Goal: Task Accomplishment & Management: Manage account settings

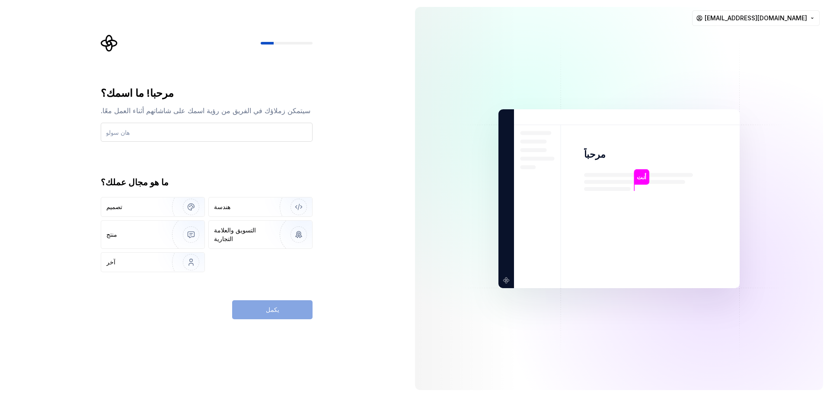
click at [117, 131] on input "text" at bounding box center [207, 132] width 212 height 19
click at [178, 261] on img "button" at bounding box center [185, 263] width 55 height 58
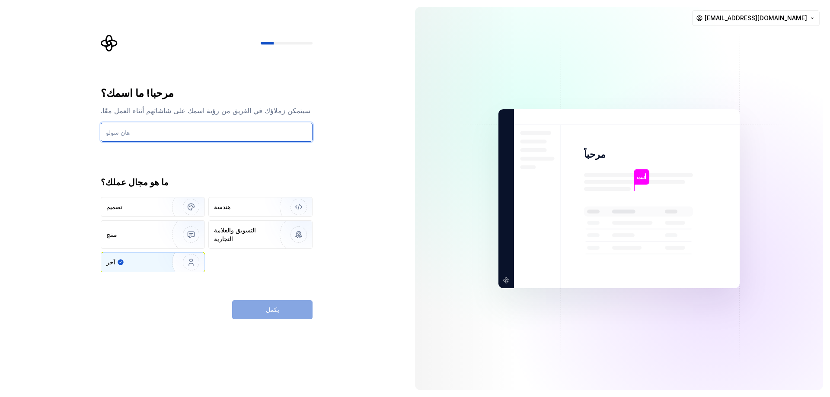
click at [148, 141] on input "text" at bounding box center [207, 132] width 212 height 19
type input "amsh"
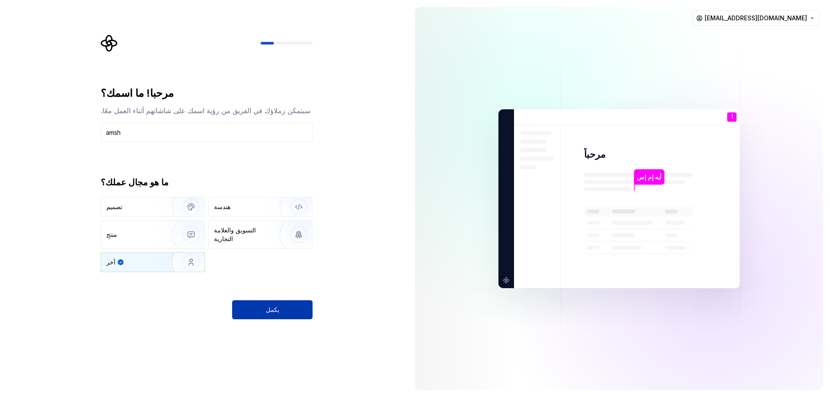
click at [273, 312] on font "يكمل" at bounding box center [272, 309] width 13 height 7
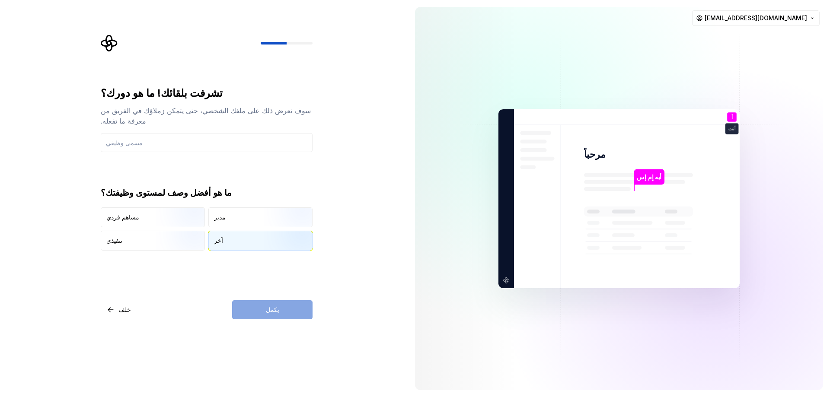
click at [219, 237] on font "آخر" at bounding box center [218, 240] width 9 height 7
click at [133, 136] on input "text" at bounding box center [207, 142] width 212 height 19
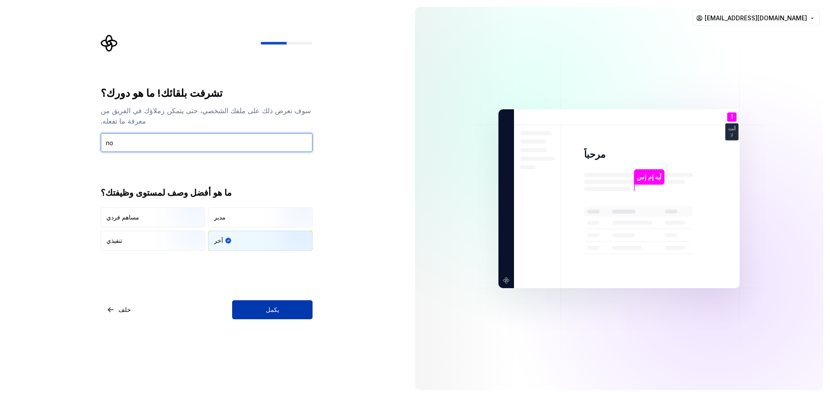
type input "no"
click at [260, 304] on button "يكمل" at bounding box center [272, 310] width 80 height 19
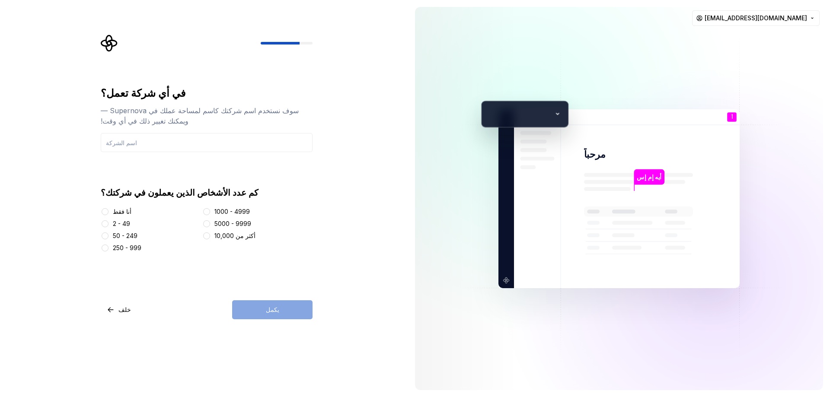
click at [118, 211] on font "أنا فقط" at bounding box center [122, 211] width 19 height 7
click at [109, 211] on button "أنا فقط" at bounding box center [105, 211] width 7 height 7
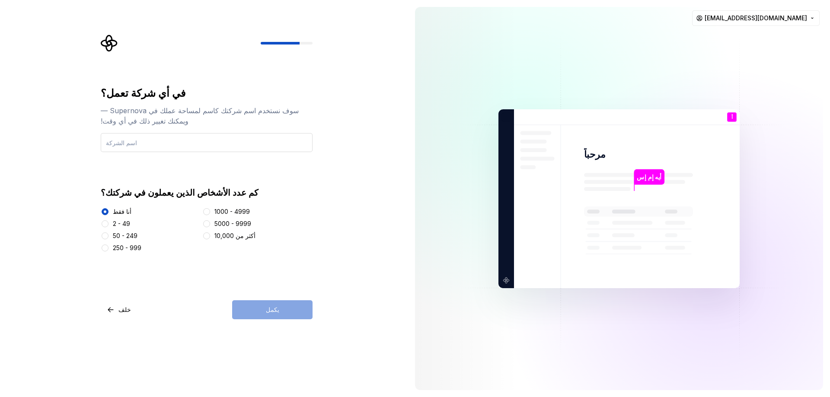
click at [154, 142] on input "text" at bounding box center [207, 142] width 212 height 19
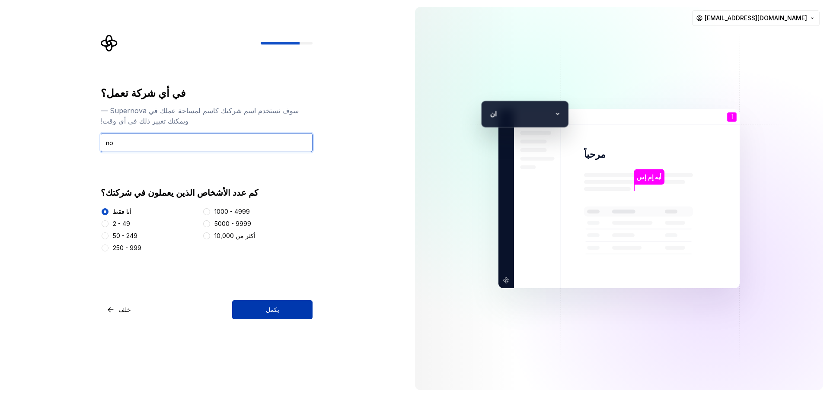
type input "no"
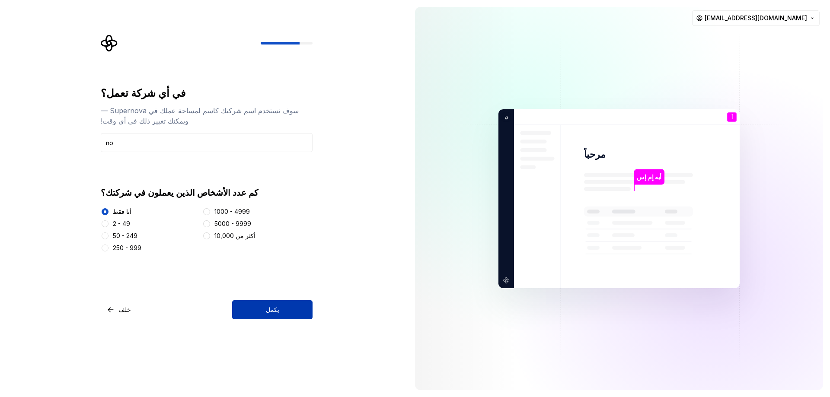
click at [259, 311] on button "يكمل" at bounding box center [272, 310] width 80 height 19
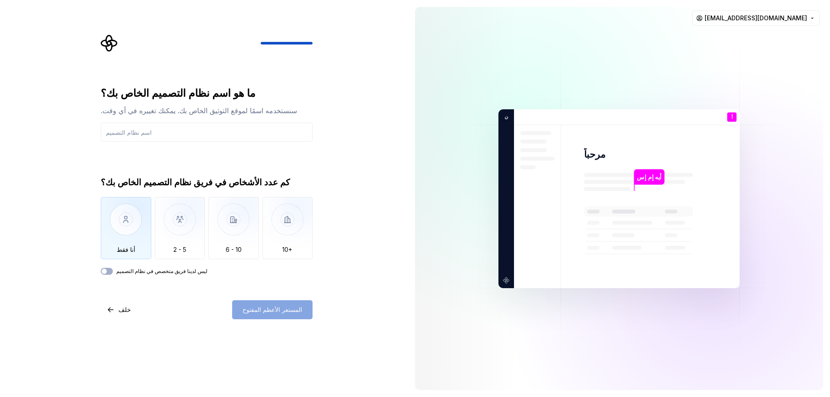
click at [139, 241] on img "button" at bounding box center [126, 226] width 51 height 58
click at [113, 271] on div "ليس لدينا فريق متخصص في نظام التصميم" at bounding box center [207, 271] width 212 height 7
click at [108, 271] on button "ليس لدينا فريق متخصص في نظام التصميم" at bounding box center [107, 271] width 12 height 7
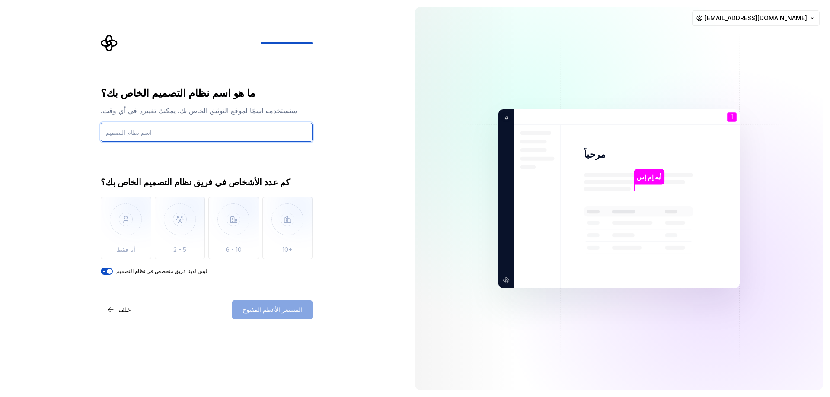
click at [138, 130] on input "text" at bounding box center [207, 132] width 212 height 19
type input "no"
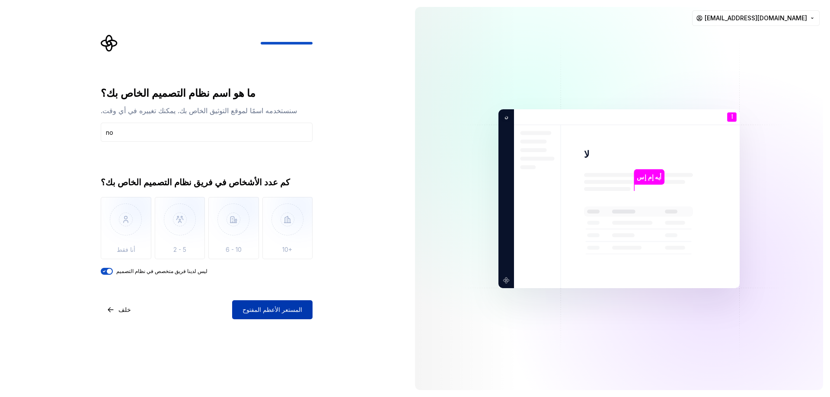
click at [254, 314] on span "المستعر الأعظم المفتوح" at bounding box center [273, 310] width 60 height 9
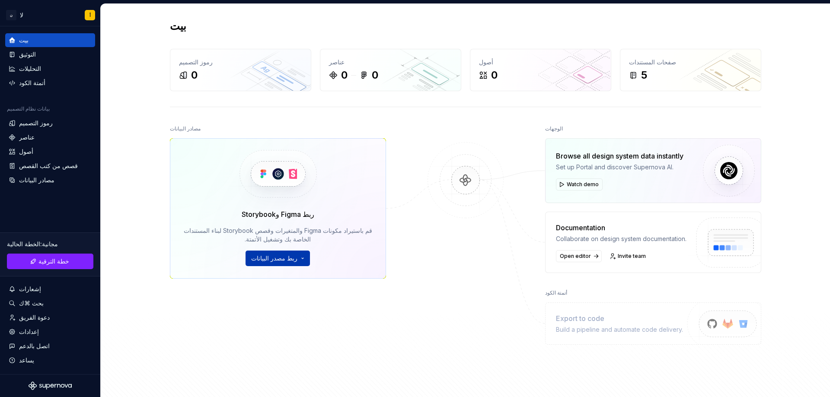
click at [295, 259] on button "ربط مصدر البيانات" at bounding box center [278, 259] width 64 height 16
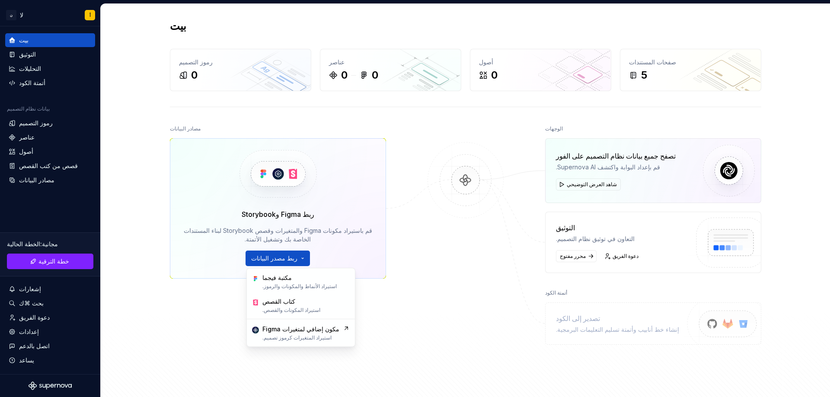
click at [139, 239] on div "بيت رموز التصميم 0 عناصر 0 0 أصول 0 صفحات المستندات 5 مصادر البيانات ربط Figma …" at bounding box center [466, 208] width 730 height 408
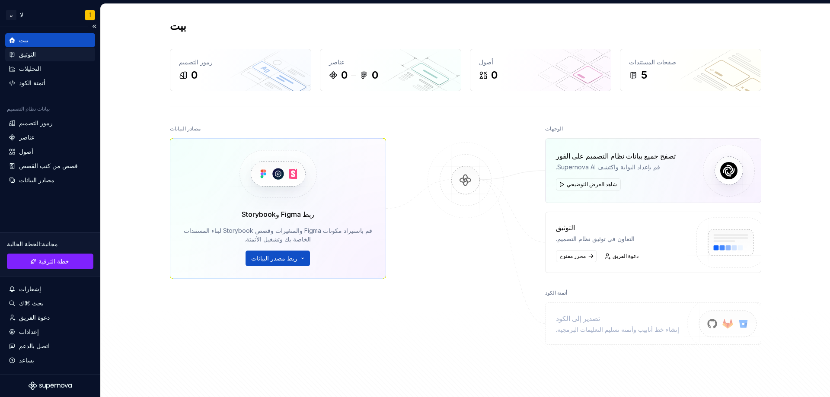
click at [35, 54] on div "التوثيق" at bounding box center [50, 54] width 83 height 9
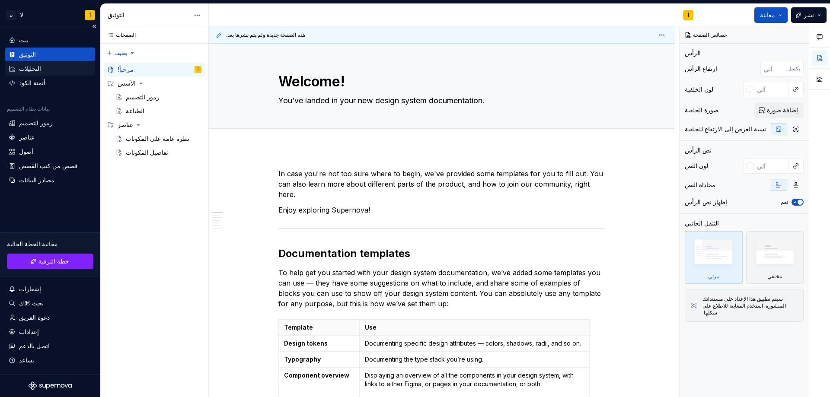
click at [35, 68] on font "التحليلات" at bounding box center [30, 68] width 22 height 7
type textarea "*"
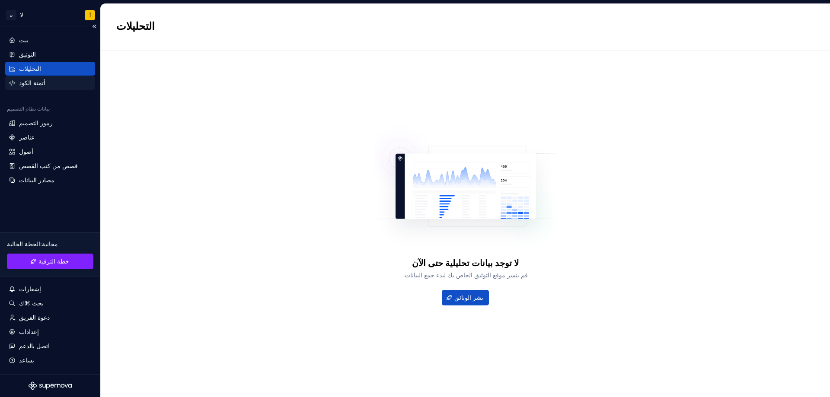
click at [36, 82] on font "أتمتة الكود" at bounding box center [32, 82] width 26 height 7
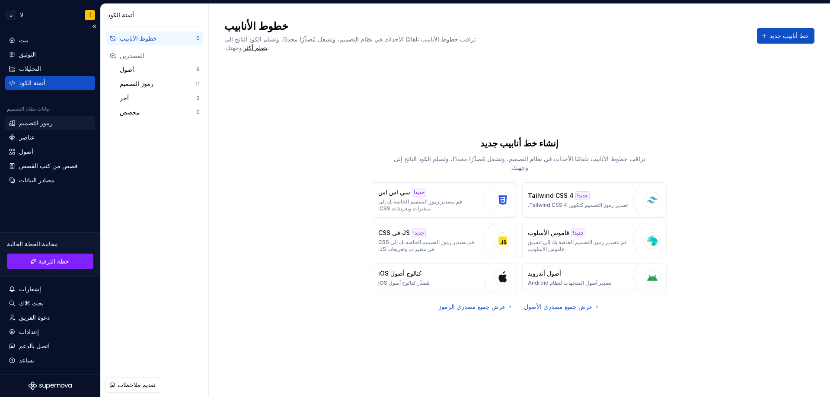
click at [36, 122] on font "رموز التصميم" at bounding box center [36, 122] width 34 height 7
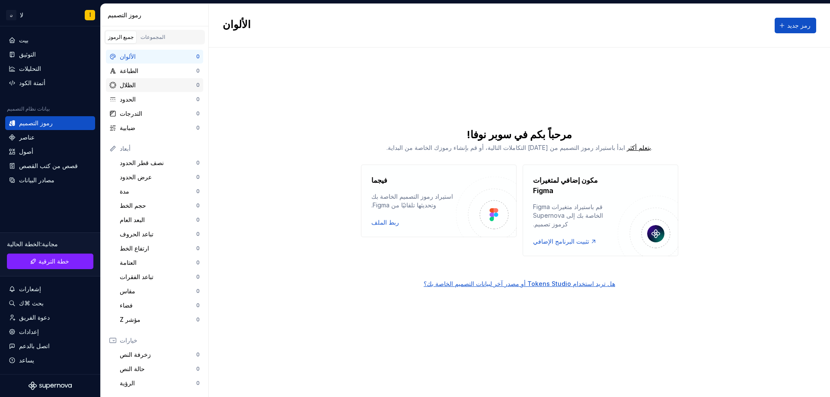
click at [128, 87] on font "الظلال" at bounding box center [128, 84] width 16 height 7
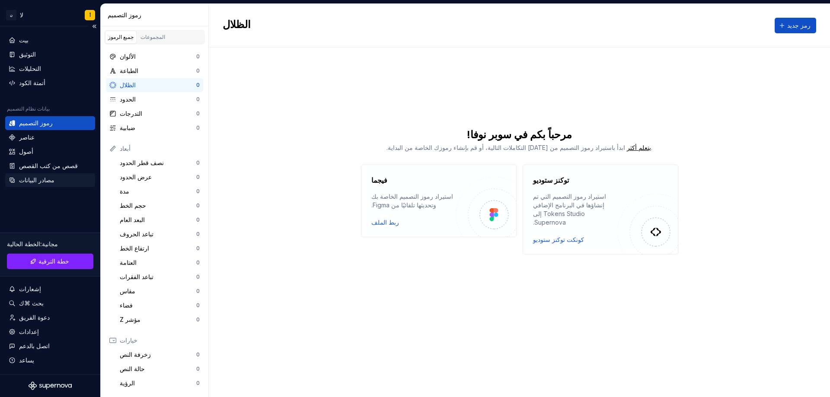
click at [21, 180] on font "مصادر البيانات" at bounding box center [36, 179] width 35 height 7
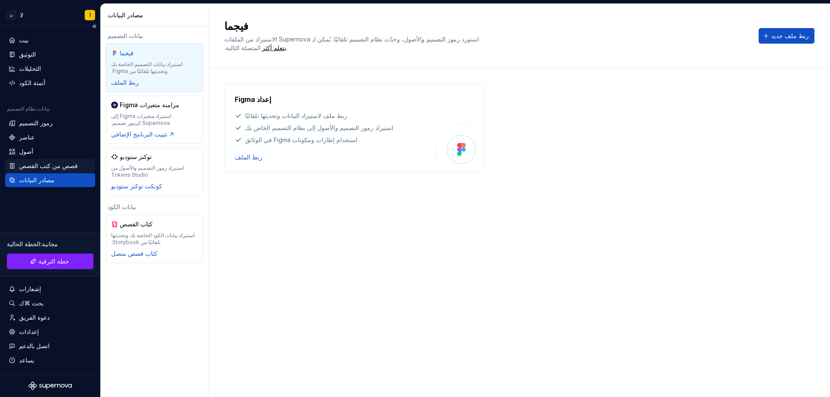
click at [30, 165] on font "قصص من كتب القصص" at bounding box center [48, 165] width 59 height 7
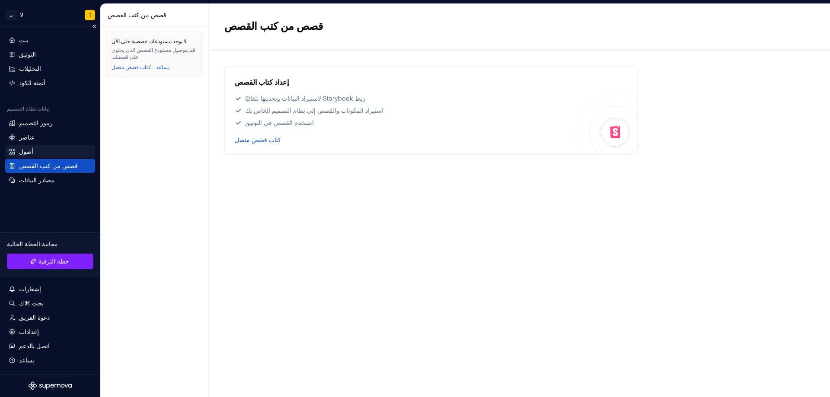
click at [27, 150] on font "أصول" at bounding box center [26, 151] width 14 height 7
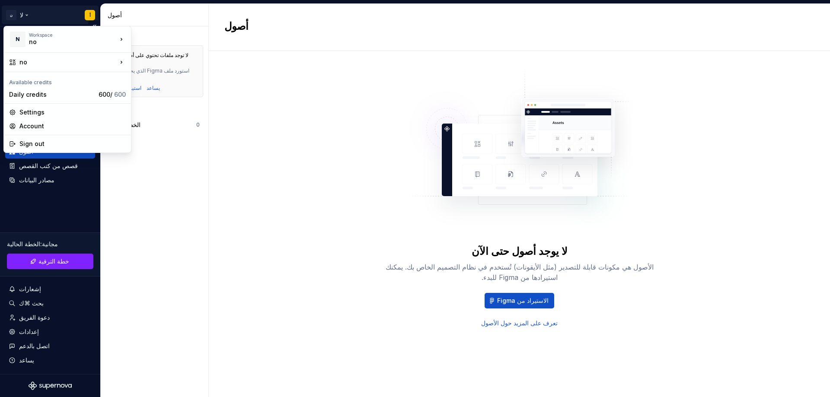
click at [87, 12] on html "النص الأصلي تقييم هذه الترجمة سيتم استخدام ملاحظاتك وآرائك للمساعدة في تحسين "ت…" at bounding box center [415, 198] width 830 height 397
drag, startPoint x: 57, startPoint y: 110, endPoint x: 51, endPoint y: 124, distance: 14.9
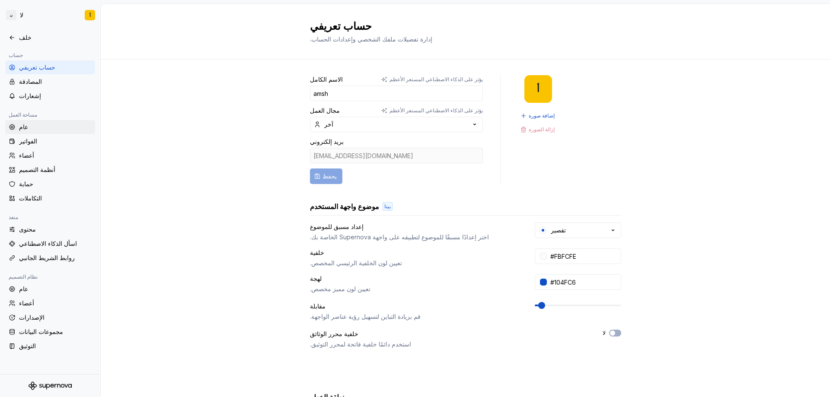
click at [61, 128] on div "عام" at bounding box center [55, 127] width 73 height 9
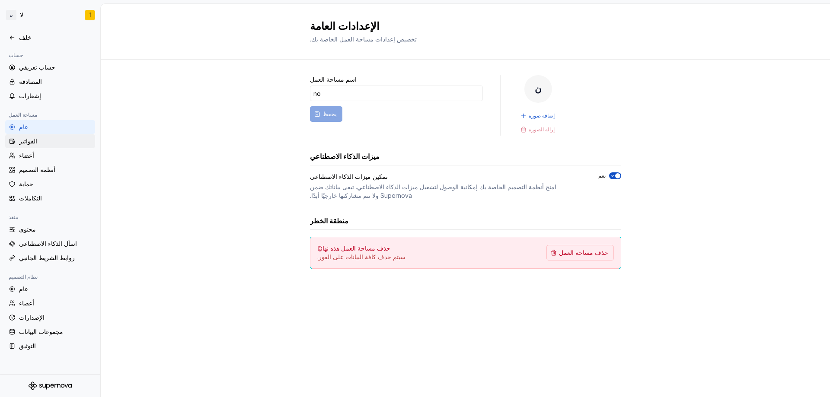
click at [56, 140] on div "الفواتير" at bounding box center [55, 141] width 73 height 9
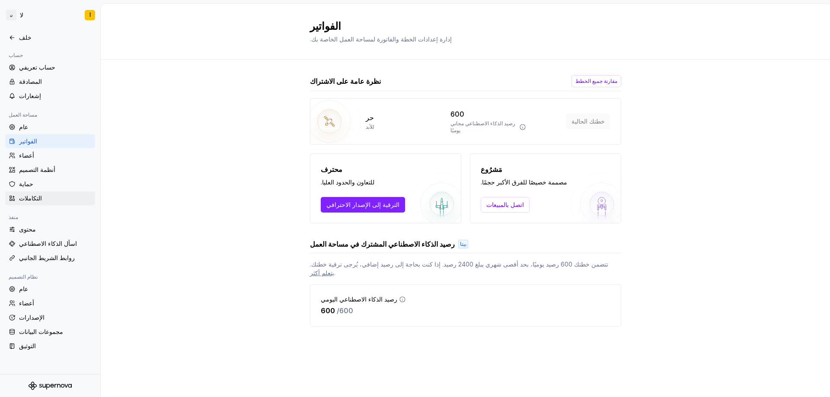
click at [37, 195] on font "التكاملات" at bounding box center [30, 198] width 23 height 7
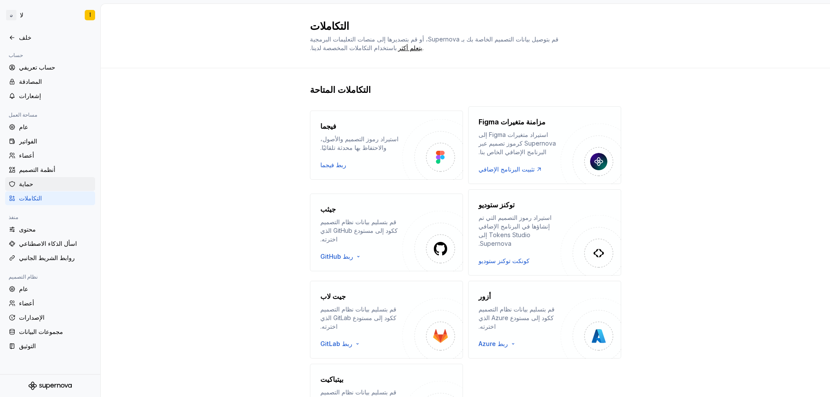
click at [30, 185] on font "حماية" at bounding box center [26, 183] width 14 height 7
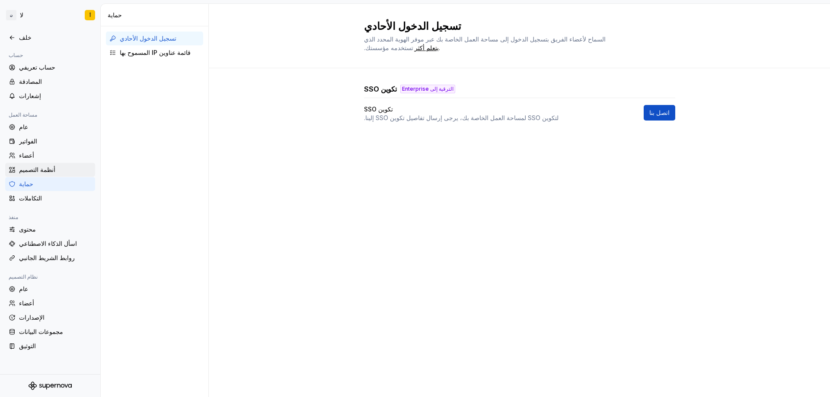
click at [35, 170] on font "أنظمة التصميم" at bounding box center [37, 169] width 36 height 7
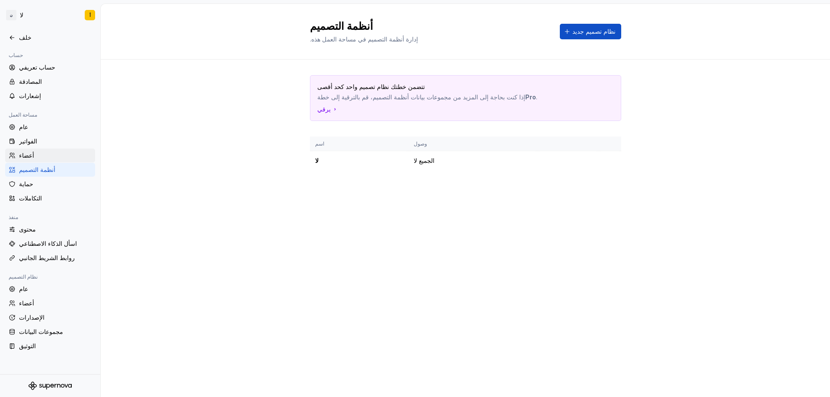
click at [39, 157] on div "أعضاء" at bounding box center [55, 155] width 73 height 9
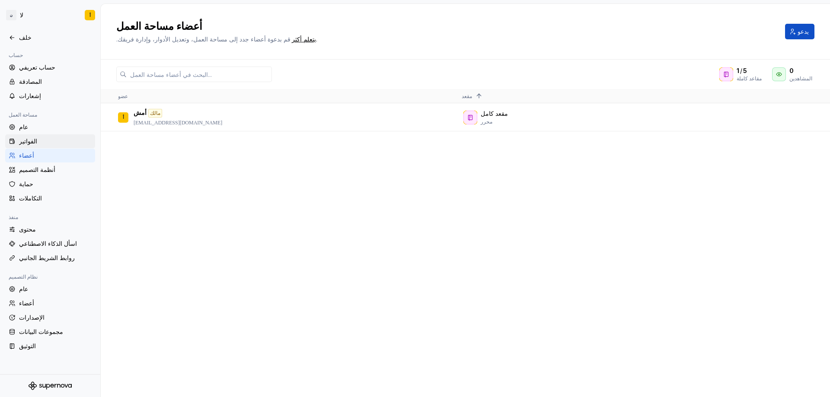
click at [35, 144] on div "الفواتير" at bounding box center [55, 141] width 73 height 9
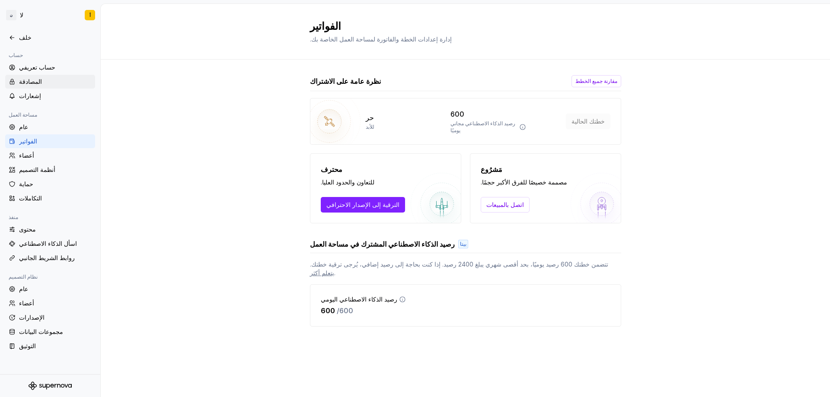
click at [31, 81] on font "المصادقة" at bounding box center [30, 81] width 23 height 7
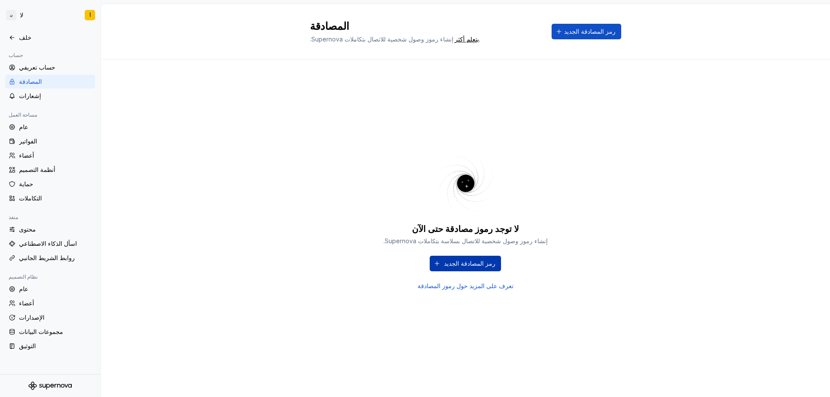
click at [470, 264] on font "رمز المصادقة الجديد" at bounding box center [469, 263] width 51 height 7
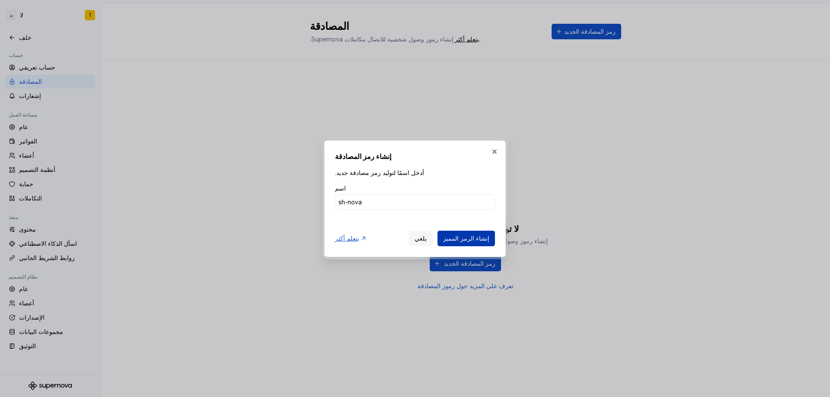
type input "sh-nova"
click at [461, 237] on font "إنشاء الرمز المميز" at bounding box center [466, 238] width 46 height 7
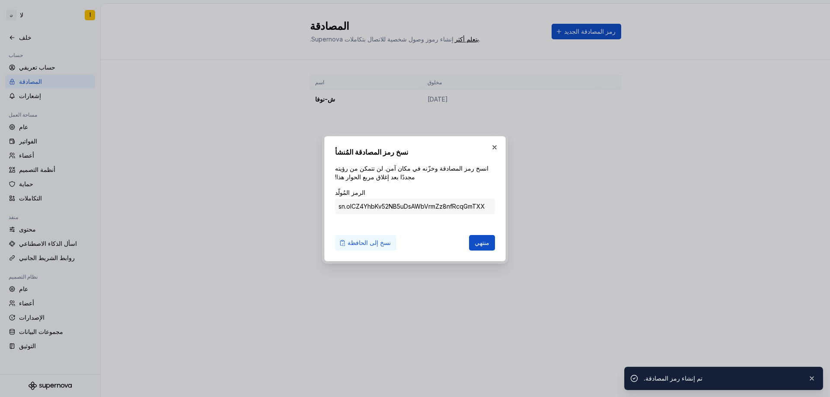
click at [357, 241] on font "نسخ إلى الحافظة" at bounding box center [369, 242] width 43 height 7
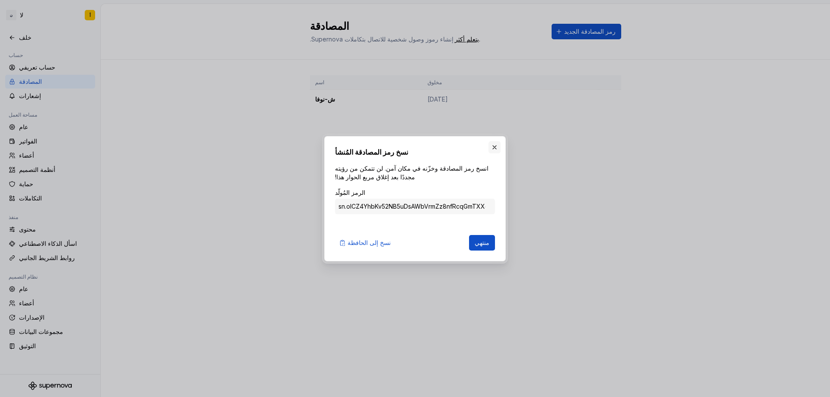
click at [493, 150] on button "button" at bounding box center [495, 147] width 12 height 12
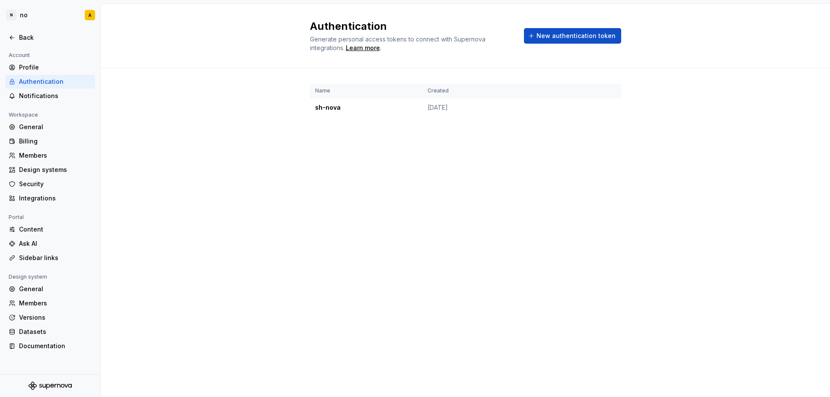
click at [174, 99] on div "Name Created sh-nova Oct 06, 2025" at bounding box center [466, 109] width 730 height 82
click at [16, 39] on div "Back" at bounding box center [50, 37] width 83 height 9
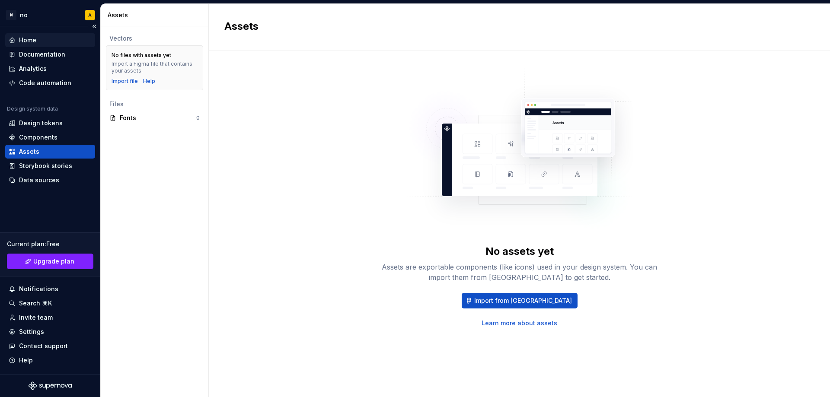
click at [26, 42] on div "Home" at bounding box center [27, 40] width 17 height 9
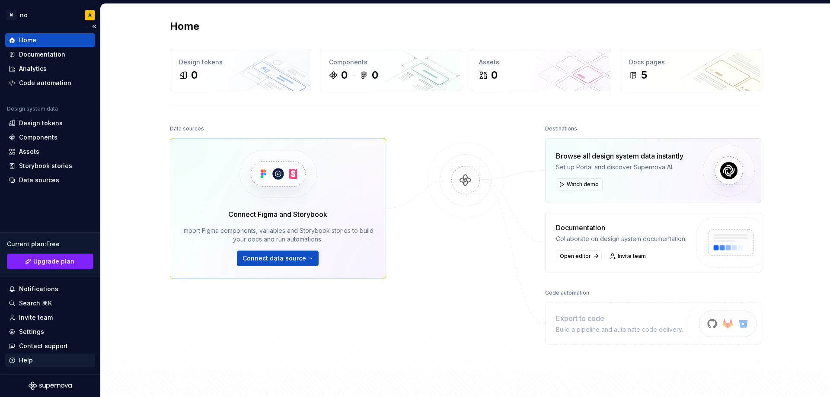
click at [27, 363] on div "Help" at bounding box center [26, 360] width 14 height 9
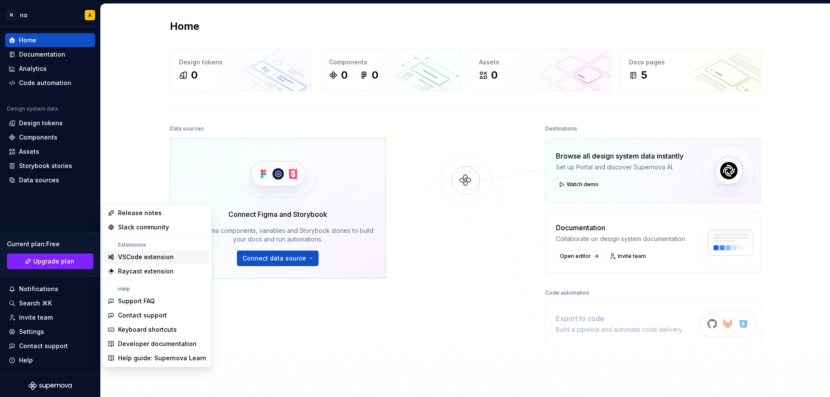
click at [154, 259] on div "VSCode extension" at bounding box center [146, 257] width 56 height 9
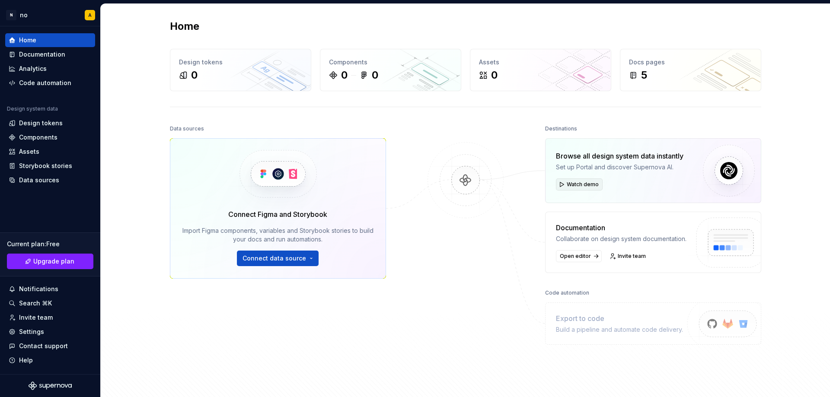
click at [576, 186] on span "Watch demo" at bounding box center [583, 184] width 32 height 7
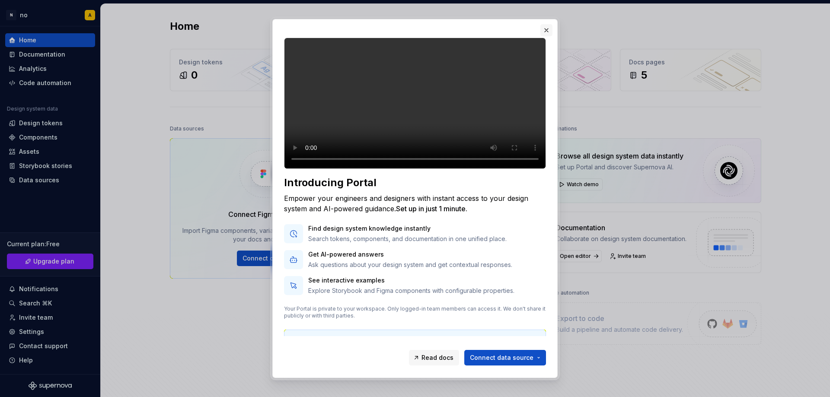
click at [545, 31] on button "button" at bounding box center [547, 30] width 12 height 12
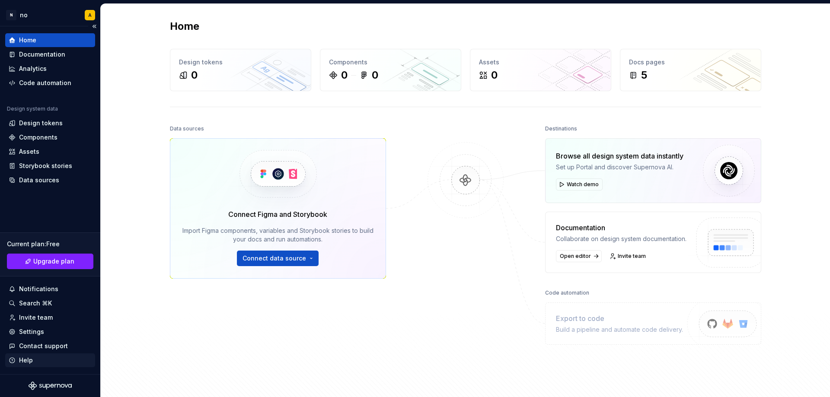
click at [32, 358] on div "Help" at bounding box center [26, 360] width 14 height 9
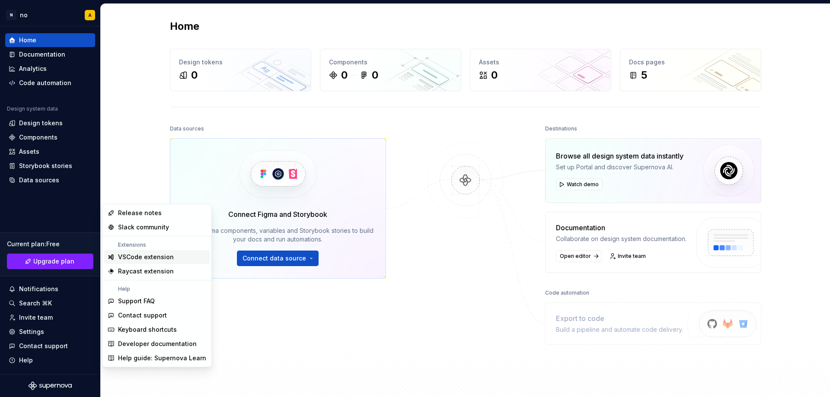
click at [147, 256] on div "VSCode extension" at bounding box center [146, 257] width 56 height 9
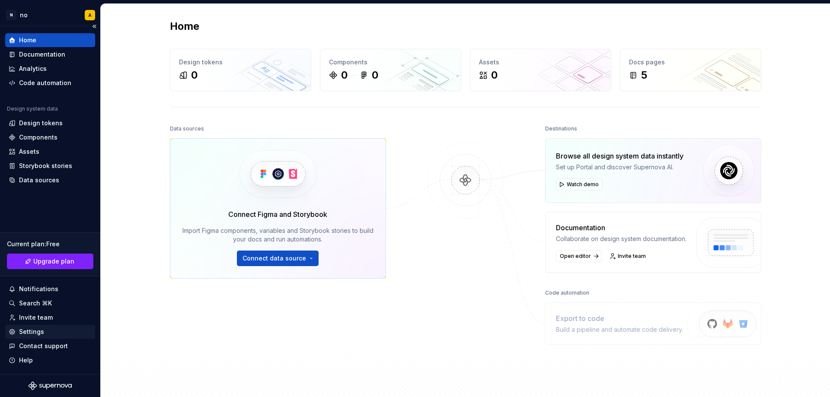
click at [29, 331] on div "Settings" at bounding box center [31, 332] width 25 height 9
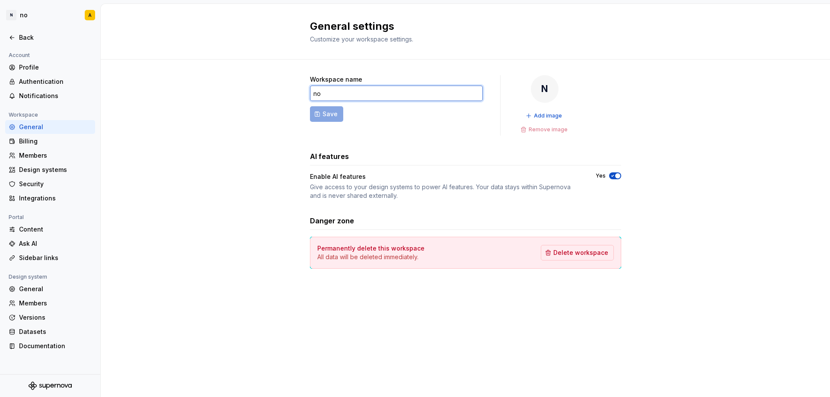
click at [387, 98] on input "no" at bounding box center [396, 94] width 173 height 16
type input "test_docker"
click at [325, 116] on span "Save" at bounding box center [330, 114] width 15 height 9
click at [30, 125] on div "General" at bounding box center [55, 127] width 73 height 9
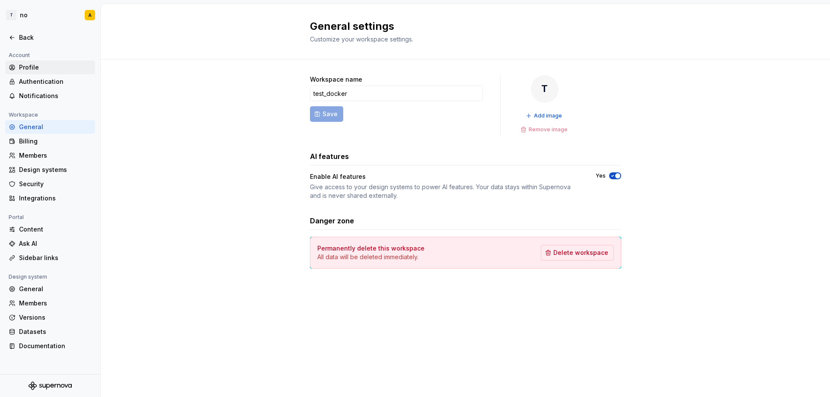
click at [36, 68] on div "Profile" at bounding box center [55, 67] width 73 height 9
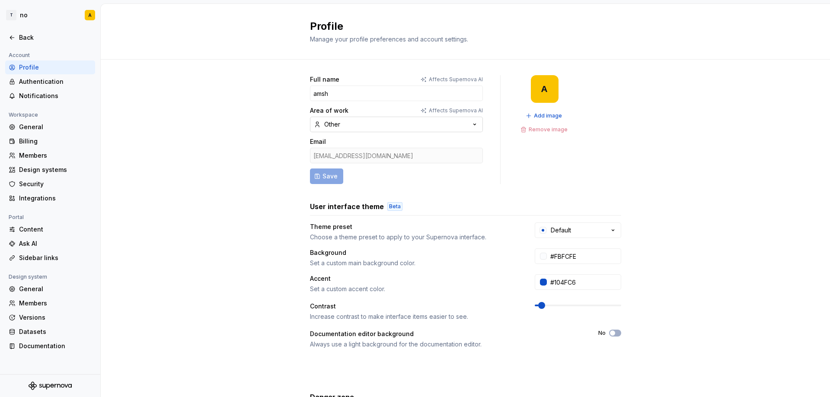
click at [471, 126] on icon "button" at bounding box center [475, 124] width 9 height 9
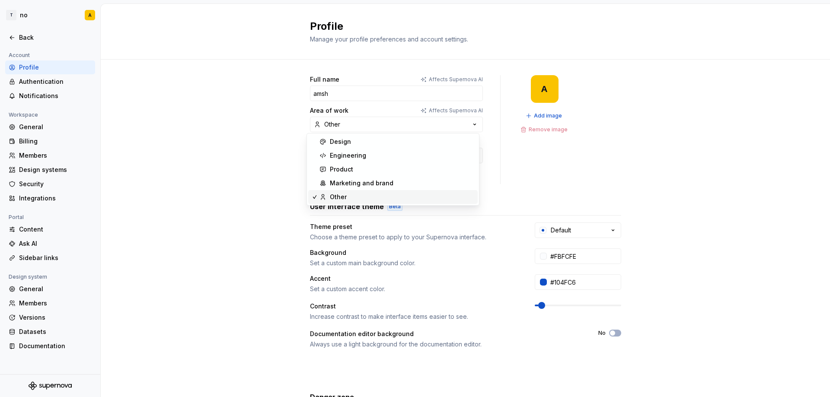
click at [273, 148] on div "Full name Affects Supernova AI amsh Area of work Affects Supernova AI Other Ema…" at bounding box center [466, 278] width 730 height 436
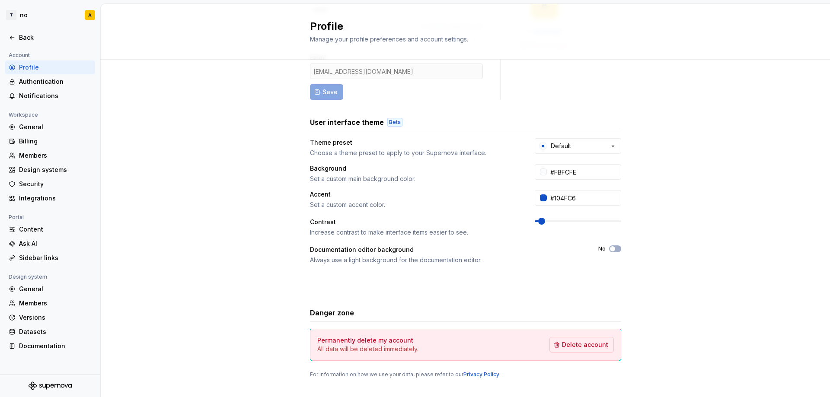
scroll to position [98, 0]
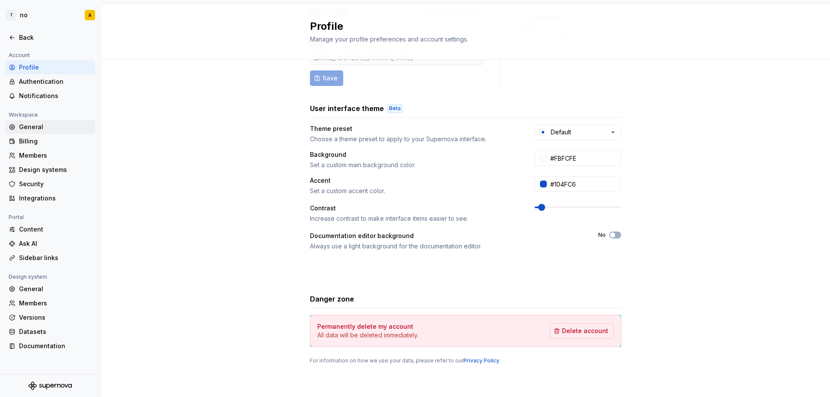
click at [29, 128] on div "General" at bounding box center [55, 127] width 73 height 9
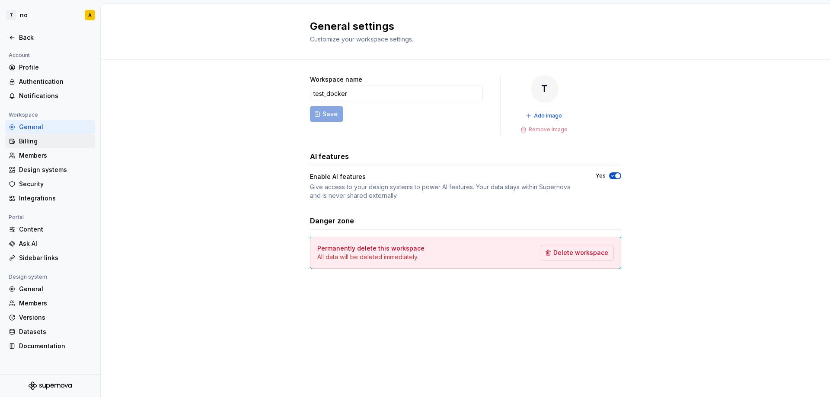
click at [17, 138] on div "Billing" at bounding box center [50, 141] width 83 height 9
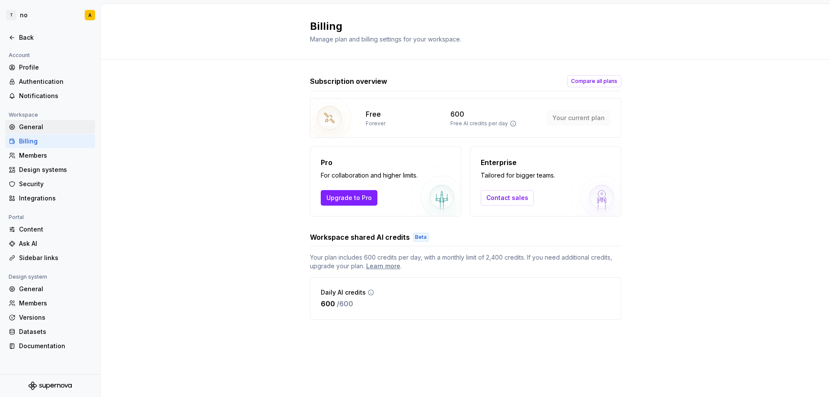
click at [32, 128] on div "General" at bounding box center [55, 127] width 73 height 9
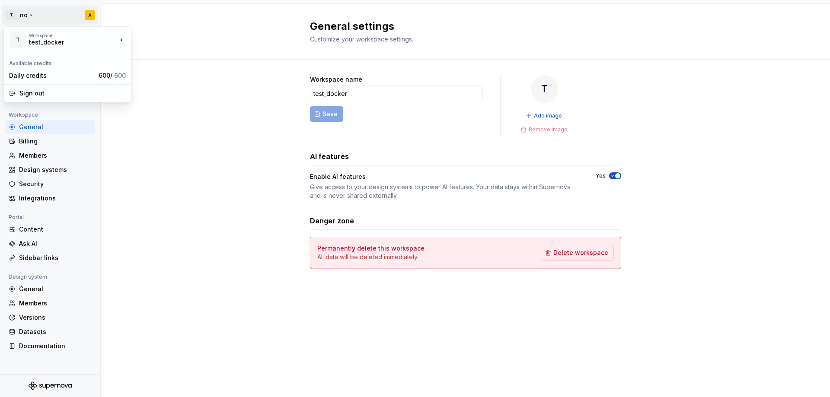
click at [18, 15] on html "T no A Back Account Profile Authentication Notifications Workspace General Bill…" at bounding box center [415, 198] width 830 height 397
click at [189, 57] on div "New workspace" at bounding box center [173, 57] width 56 height 9
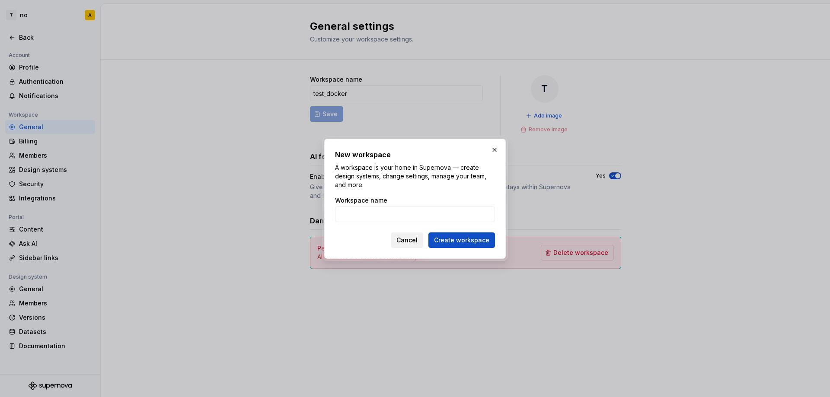
click at [413, 242] on span "Cancel" at bounding box center [407, 240] width 21 height 9
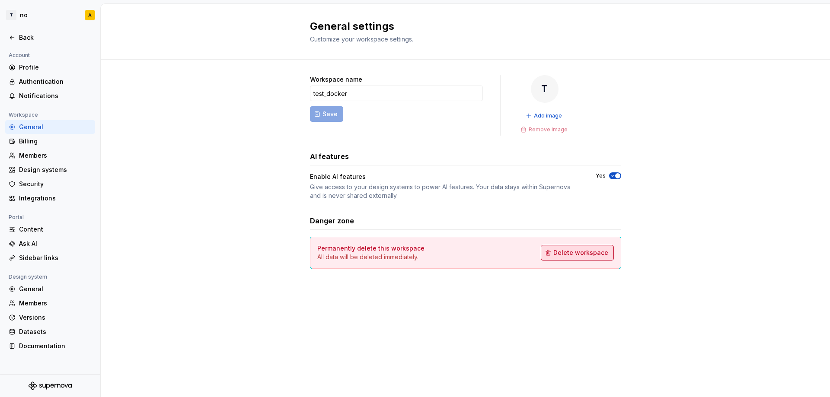
click at [581, 254] on span "Delete workspace" at bounding box center [581, 253] width 55 height 9
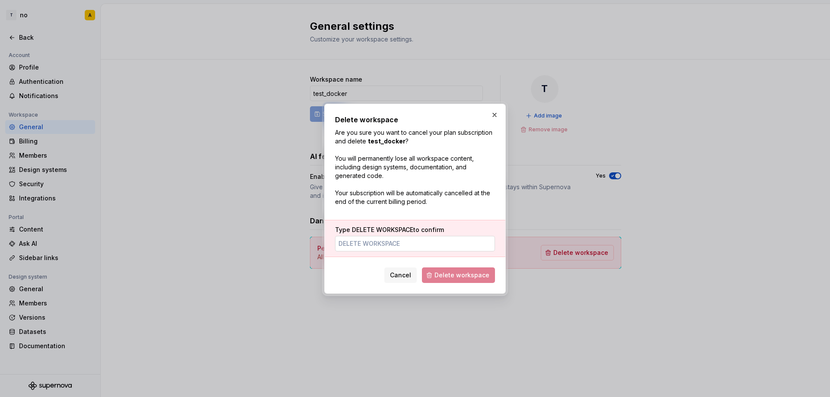
click at [407, 247] on input "Type DELETE WORKSPACE to confirm" at bounding box center [415, 244] width 160 height 16
click at [455, 277] on span "Delete workspace" at bounding box center [458, 276] width 73 height 16
click at [381, 244] on input "delete" at bounding box center [415, 244] width 160 height 16
type input "r"
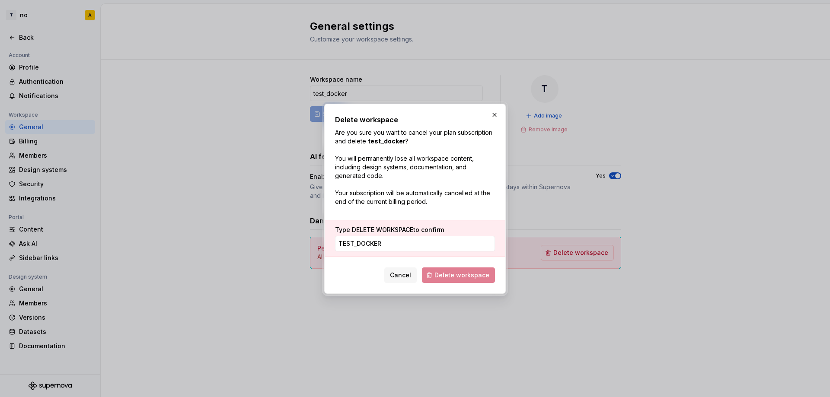
click at [457, 272] on span "Delete workspace" at bounding box center [458, 276] width 73 height 16
click at [414, 240] on input "test_docker" at bounding box center [415, 244] width 160 height 16
click at [391, 241] on input "test_docker" at bounding box center [415, 244] width 160 height 16
type input "a"
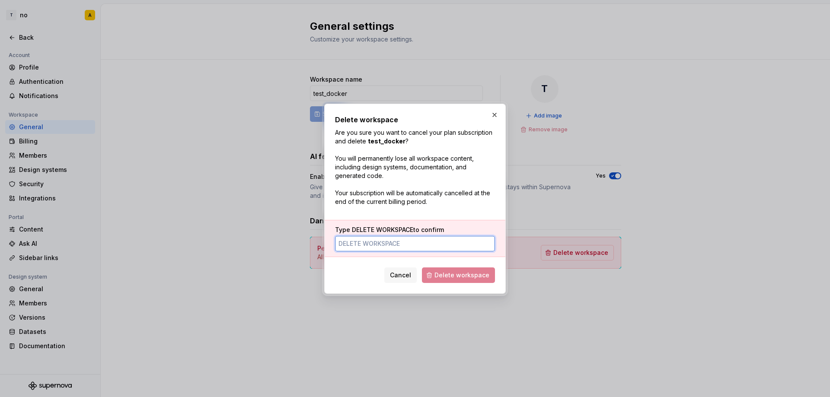
type input "A"
click at [406, 271] on button "Cancel" at bounding box center [400, 276] width 32 height 16
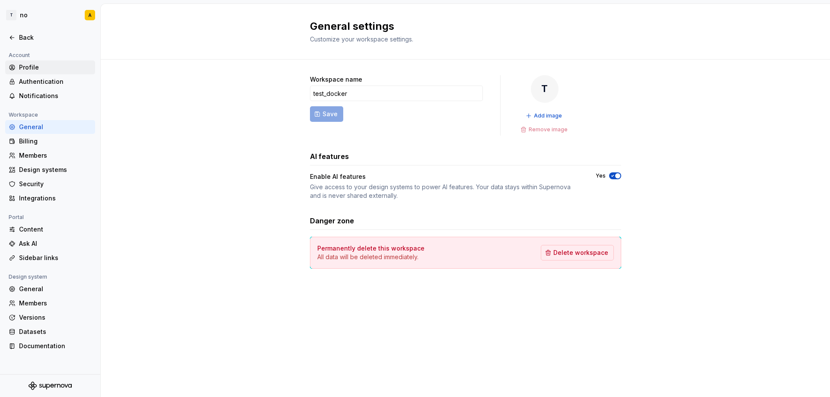
click at [41, 63] on div "Profile" at bounding box center [50, 68] width 90 height 14
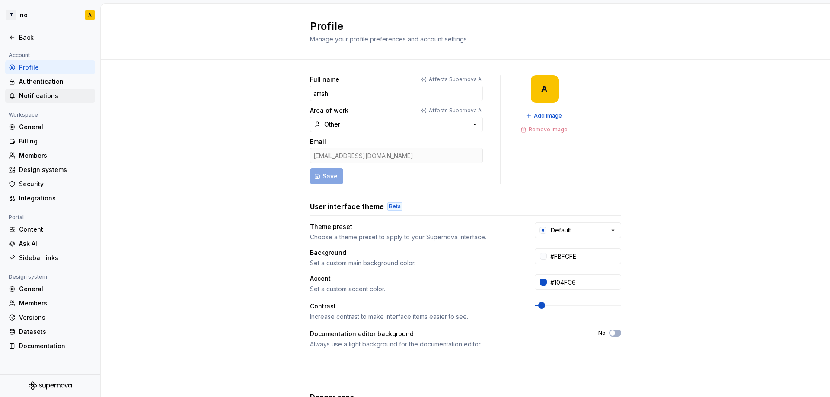
click at [32, 95] on div "Notifications" at bounding box center [55, 96] width 73 height 9
click at [36, 81] on div "Authentication" at bounding box center [55, 81] width 73 height 9
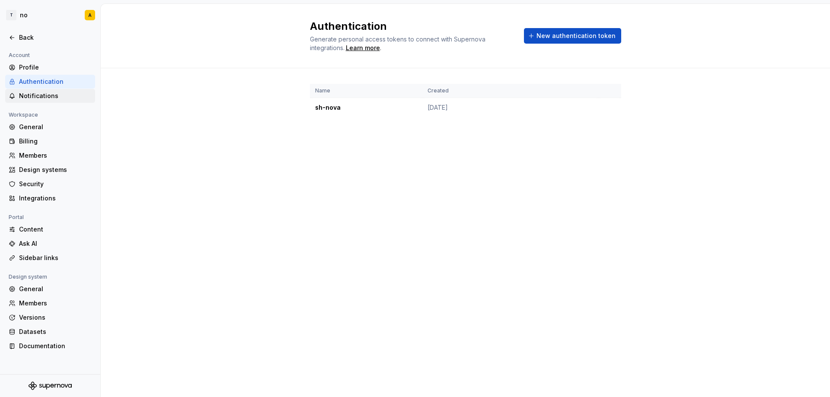
click at [37, 93] on div "Notifications" at bounding box center [55, 96] width 73 height 9
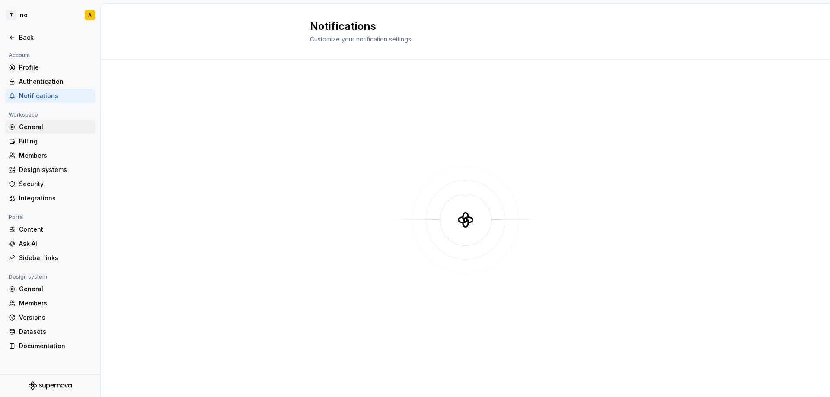
click at [32, 125] on div "General" at bounding box center [55, 127] width 73 height 9
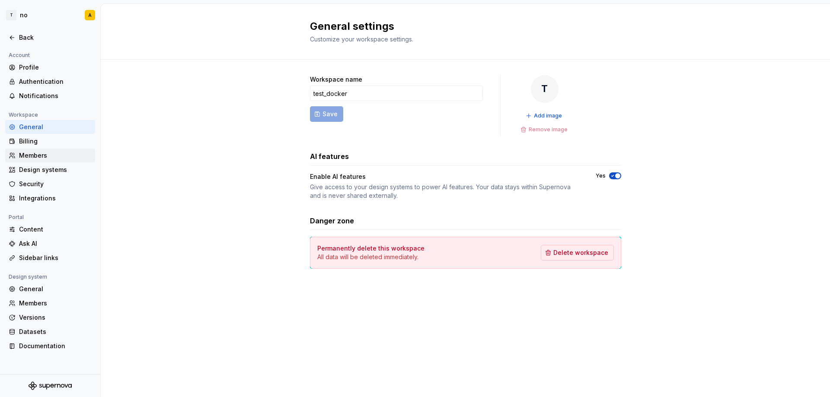
click at [33, 149] on div "Members" at bounding box center [50, 156] width 90 height 14
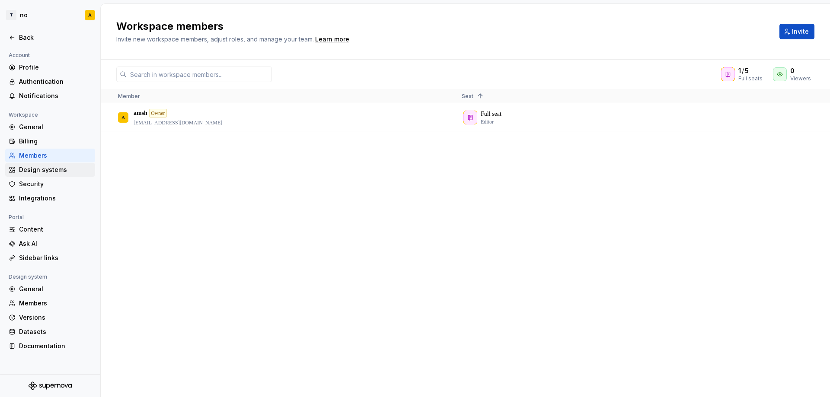
click at [29, 170] on div "Design systems" at bounding box center [55, 170] width 73 height 9
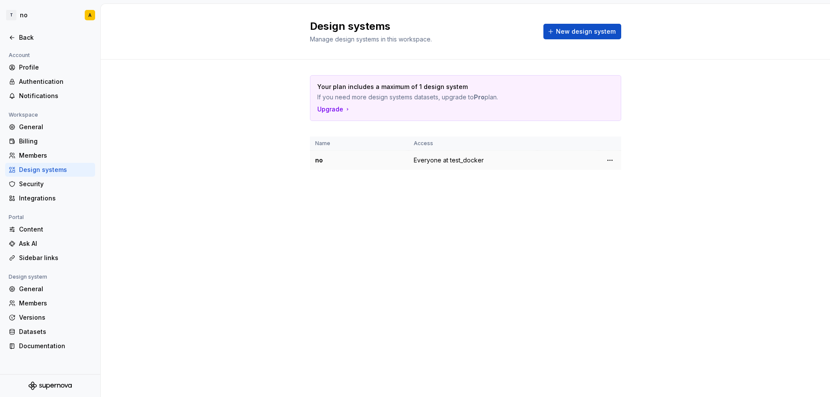
click at [357, 157] on div "no" at bounding box center [359, 160] width 88 height 9
click at [611, 161] on html "T no A Back Account Profile Authentication Notifications Workspace General Bill…" at bounding box center [415, 198] width 830 height 397
drag, startPoint x: 623, startPoint y: 194, endPoint x: 328, endPoint y: 122, distance: 303.6
click at [328, 127] on html "T no A Back Account Profile Authentication Notifications Workspace General Bill…" at bounding box center [415, 198] width 830 height 397
click at [317, 160] on html "T no A Back Account Profile Authentication Notifications Workspace General Bill…" at bounding box center [415, 198] width 830 height 397
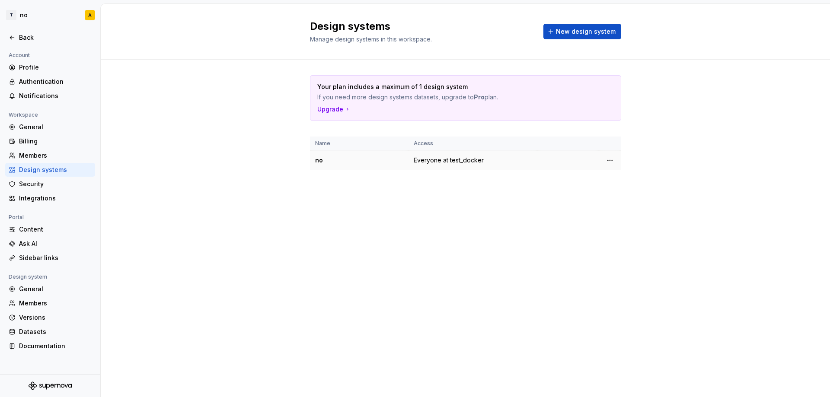
click at [327, 161] on div "no" at bounding box center [359, 160] width 88 height 9
click at [612, 161] on html "T no A Back Account Profile Authentication Notifications Workspace General Bill…" at bounding box center [415, 198] width 830 height 397
click at [622, 192] on div "Design system settings" at bounding box center [661, 191] width 82 height 9
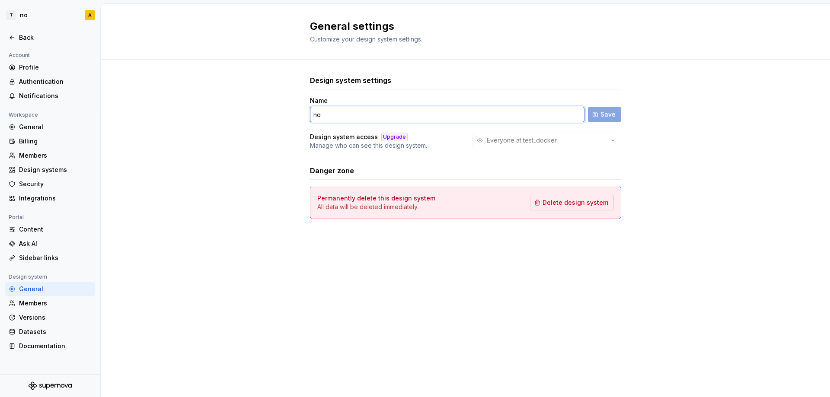
click at [351, 117] on input "no" at bounding box center [447, 115] width 275 height 16
click at [350, 117] on input "no" at bounding box center [447, 115] width 275 height 16
click at [557, 146] on div "Everyone at test_docker" at bounding box center [547, 141] width 149 height 16
click at [319, 115] on input "no" at bounding box center [447, 115] width 275 height 16
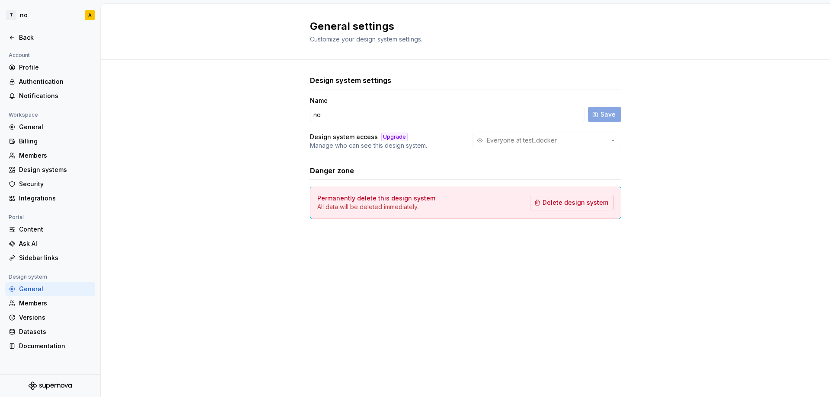
click at [342, 37] on span "Customize your design system settings." at bounding box center [366, 38] width 112 height 7
click at [336, 76] on h3 "Design system settings" at bounding box center [350, 80] width 81 height 10
click at [25, 182] on div "Security" at bounding box center [55, 184] width 73 height 9
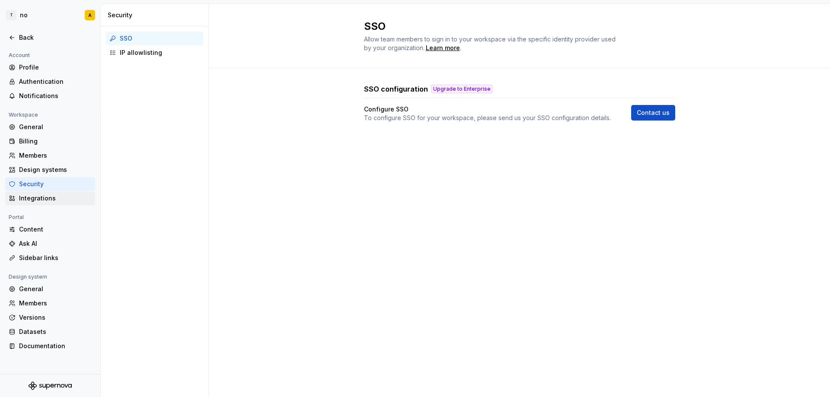
click at [26, 197] on div "Integrations" at bounding box center [55, 198] width 73 height 9
